Goal: Check status: Check status

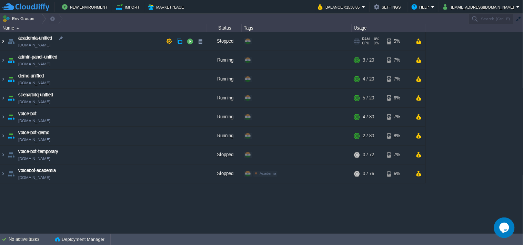
click at [2, 38] on img at bounding box center [3, 41] width 6 height 19
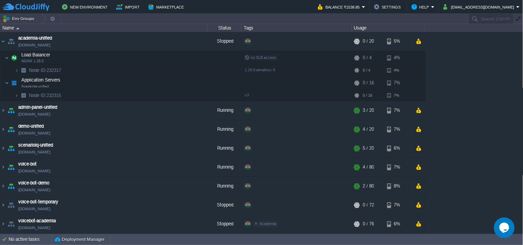
click at [0, 40] on table "academia-unified [DOMAIN_NAME] Stopped + Add to Env Group RAM 0% CPU 0% 0 / 20 …" at bounding box center [212, 133] width 425 height 202
click at [2, 39] on img at bounding box center [3, 41] width 6 height 19
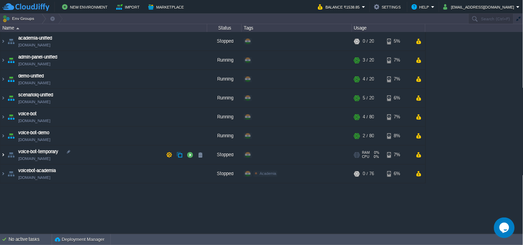
click at [1, 154] on img at bounding box center [3, 155] width 6 height 19
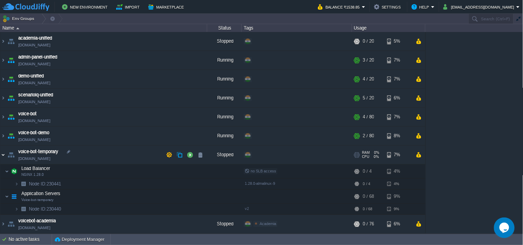
click at [1, 154] on img at bounding box center [3, 155] width 6 height 19
click at [0, 155] on table "academia-unified [DOMAIN_NAME] Stopped + Add to Env Group RAM 0% CPU 0% 0 / 20 …" at bounding box center [212, 133] width 425 height 202
click at [2, 156] on img at bounding box center [3, 155] width 6 height 19
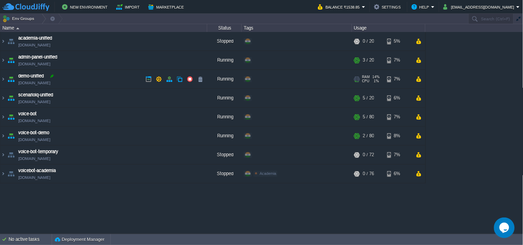
click at [52, 79] on div at bounding box center [52, 76] width 6 height 6
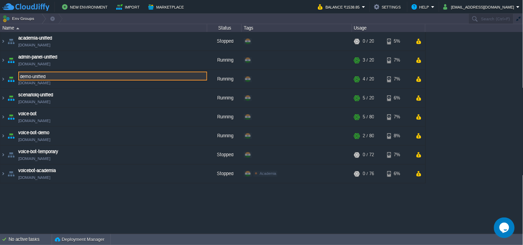
click at [52, 81] on div "academia-unified [DOMAIN_NAME] Stopped + Add to Env Group RAM 0% CPU 0% 0 / 20 …" at bounding box center [261, 132] width 523 height 201
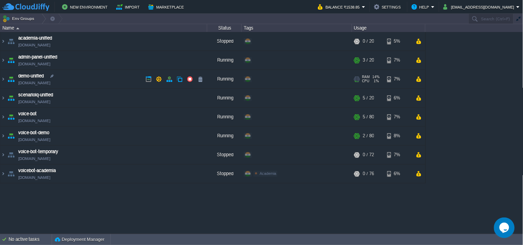
click at [50, 85] on link "[DOMAIN_NAME]" at bounding box center [34, 83] width 32 height 7
click at [42, 62] on link "[DOMAIN_NAME]" at bounding box center [34, 64] width 32 height 7
click at [5, 59] on img at bounding box center [3, 60] width 6 height 19
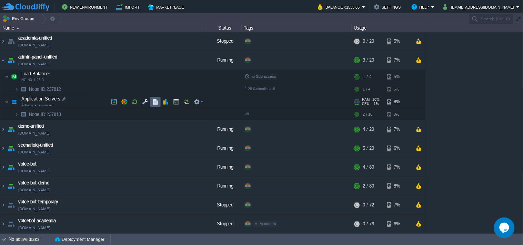
click at [153, 102] on button "button" at bounding box center [155, 102] width 6 height 6
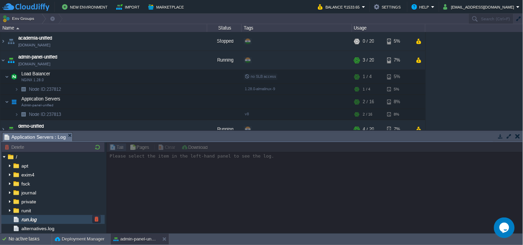
click at [35, 216] on div "run.log" at bounding box center [52, 219] width 103 height 9
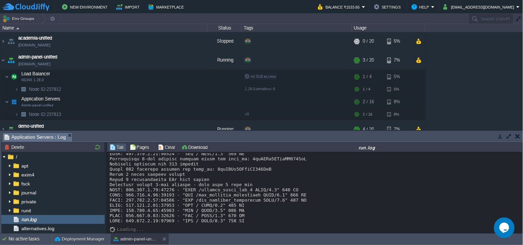
scroll to position [5319, 0]
click at [498, 137] on button "button" at bounding box center [500, 136] width 6 height 6
